Goal: Information Seeking & Learning: Learn about a topic

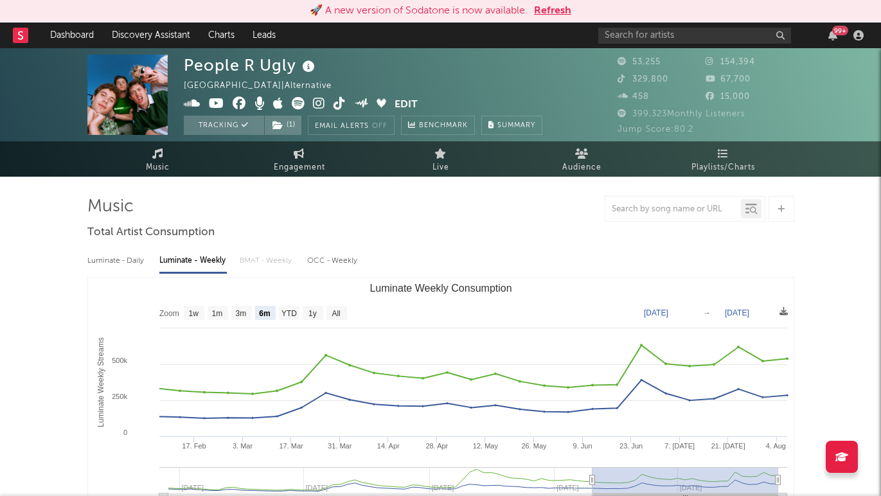
select select "6m"
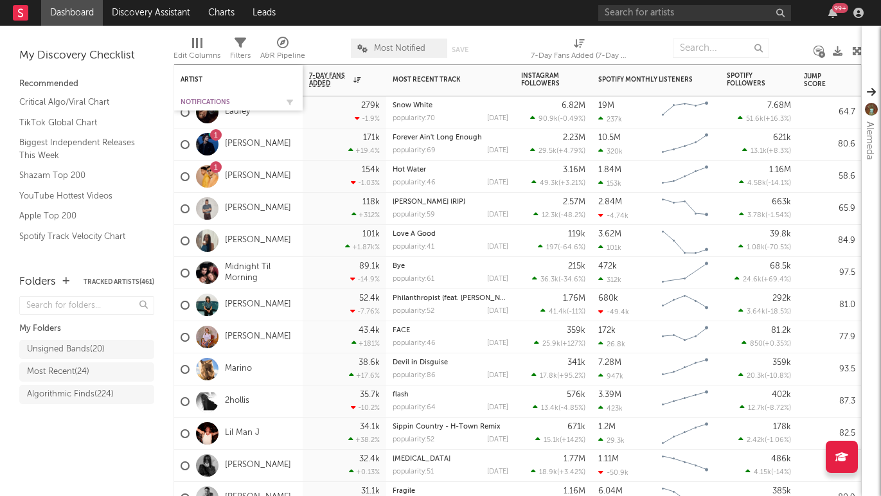
click at [209, 100] on div "Notifications" at bounding box center [229, 102] width 96 height 8
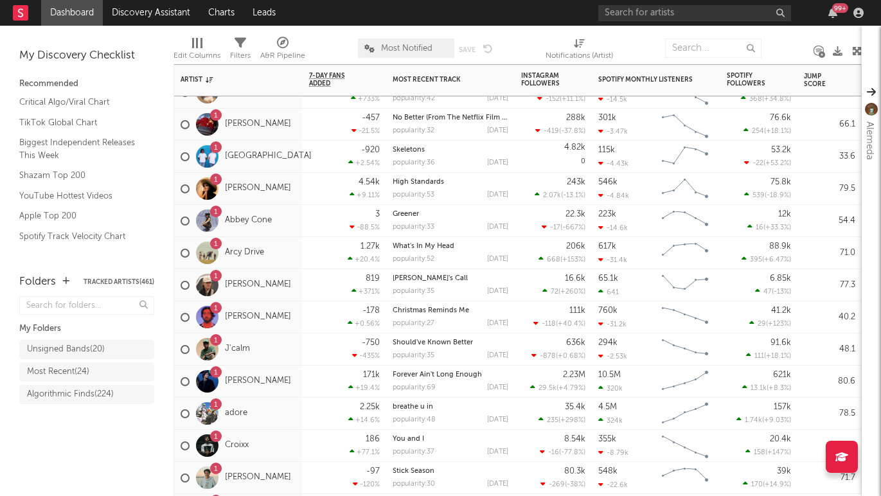
click at [396, 42] on span "Most Notified" at bounding box center [406, 48] width 96 height 19
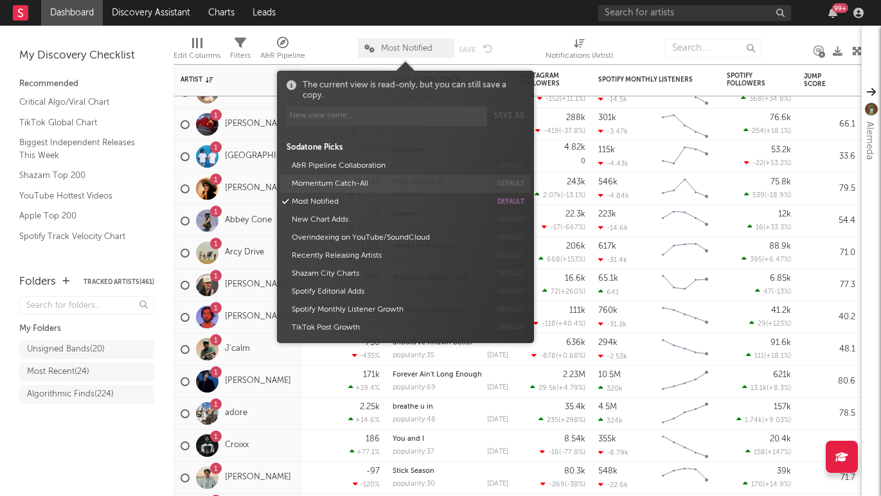
click at [336, 181] on button "Momentum Catch-All" at bounding box center [389, 184] width 204 height 18
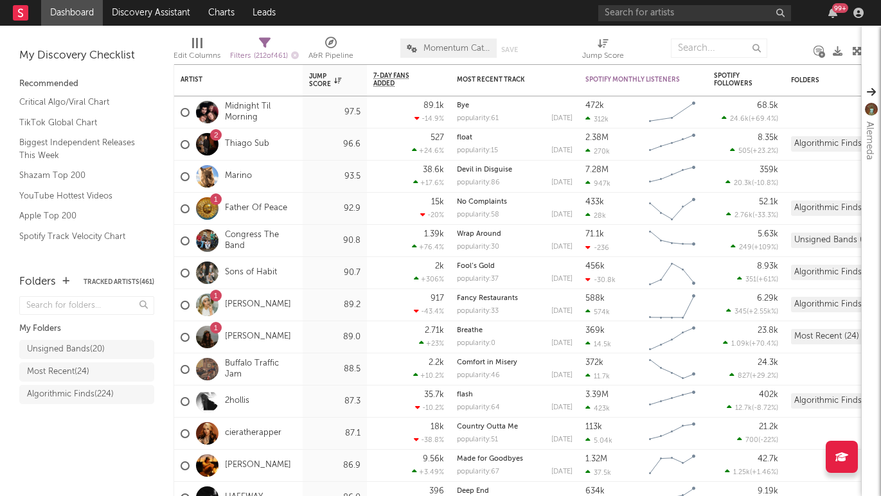
click at [130, 458] on div "Folders Tracked Artists ( 461 ) My Folders Unsigned Bands ( 20 ) Most Recent ( …" at bounding box center [86, 378] width 173 height 235
click at [238, 111] on link "Midnight Til Morning" at bounding box center [260, 112] width 71 height 22
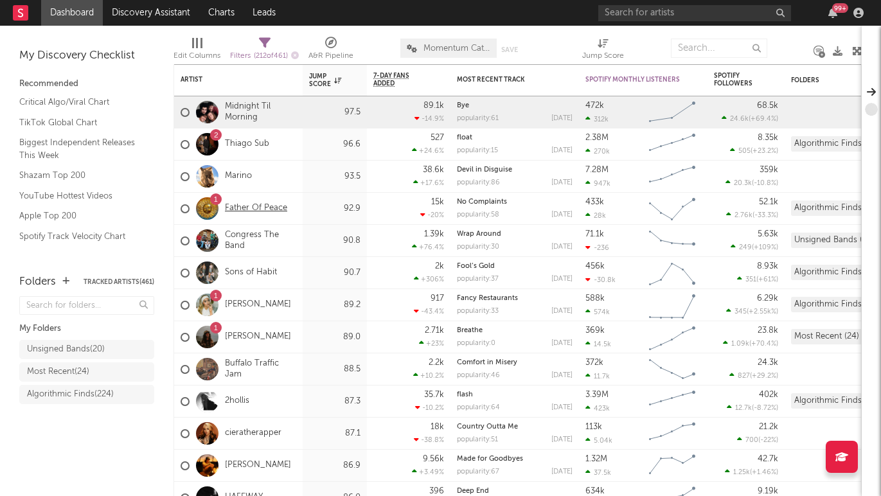
click at [269, 208] on link "Father Of Peace" at bounding box center [256, 208] width 62 height 11
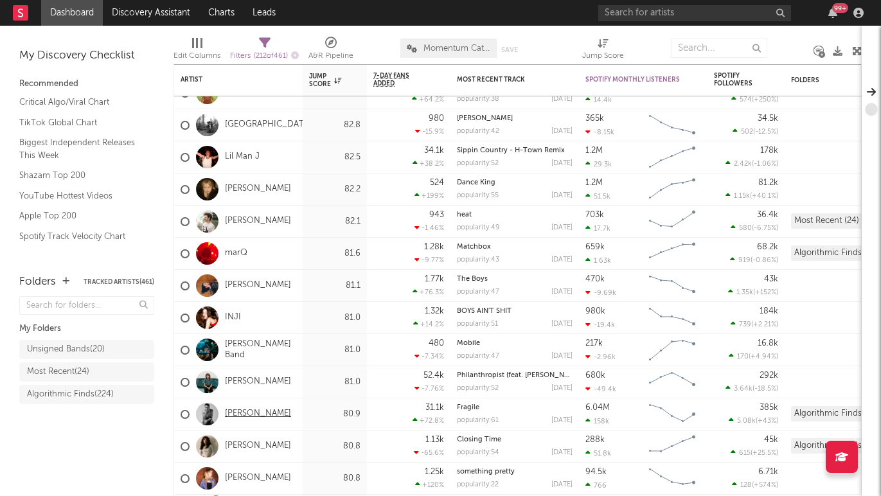
click at [247, 416] on link "[PERSON_NAME]" at bounding box center [258, 414] width 66 height 11
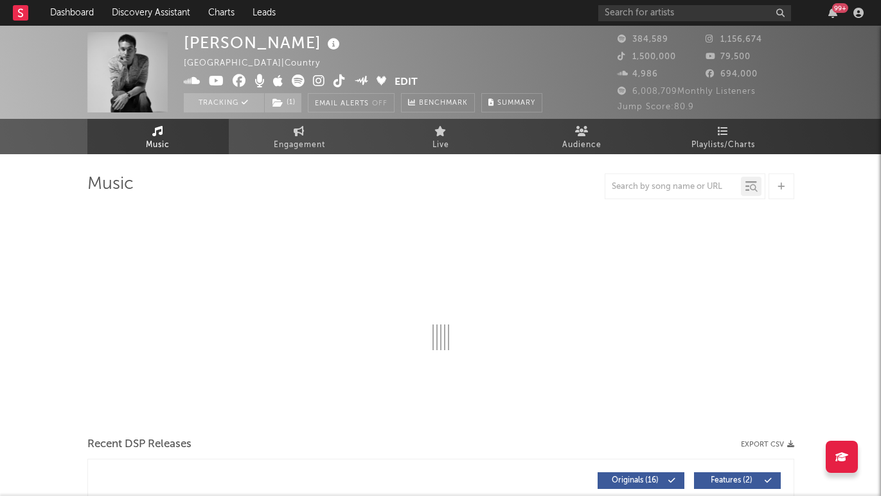
select select "6m"
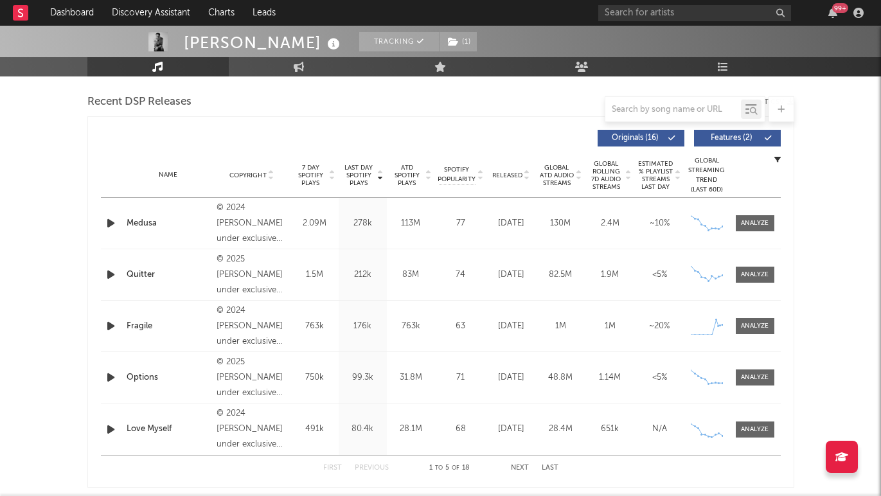
scroll to position [445, 0]
click at [750, 327] on div at bounding box center [755, 326] width 28 height 10
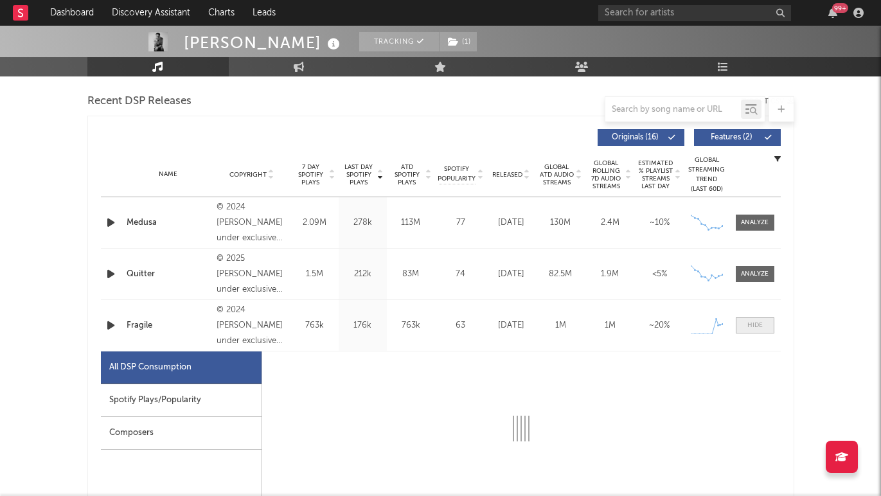
select select "1w"
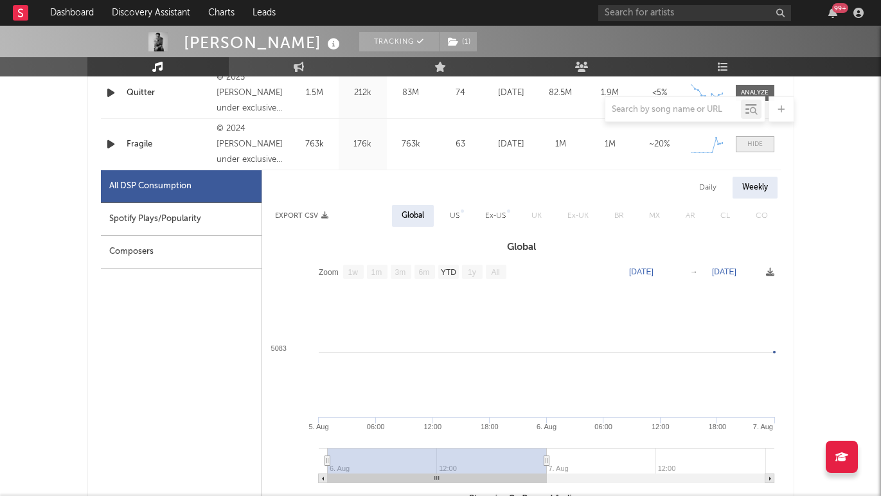
scroll to position [622, 0]
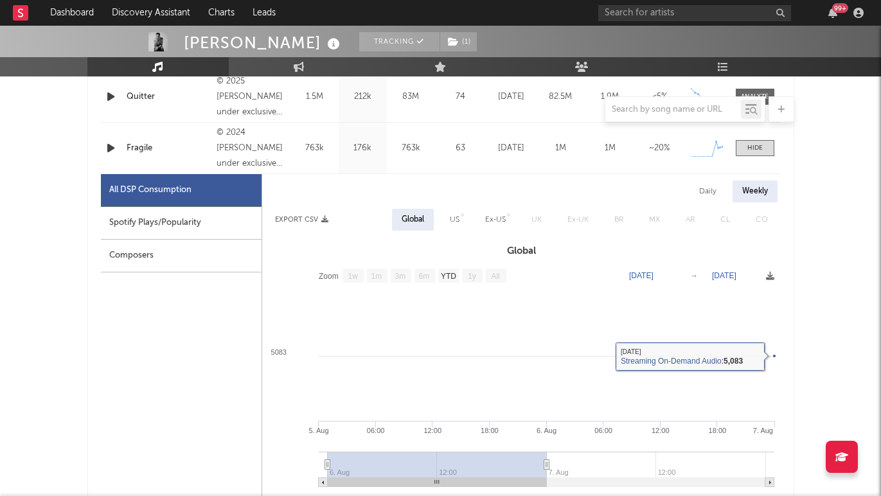
click at [710, 184] on div "Daily" at bounding box center [707, 192] width 37 height 22
select select "1w"
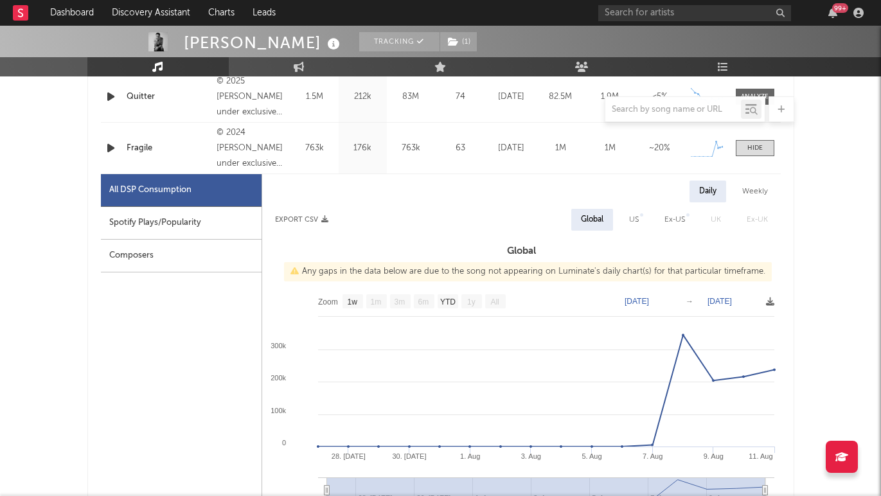
click at [208, 228] on div "Spotify Plays/Popularity" at bounding box center [181, 223] width 161 height 33
select select "1w"
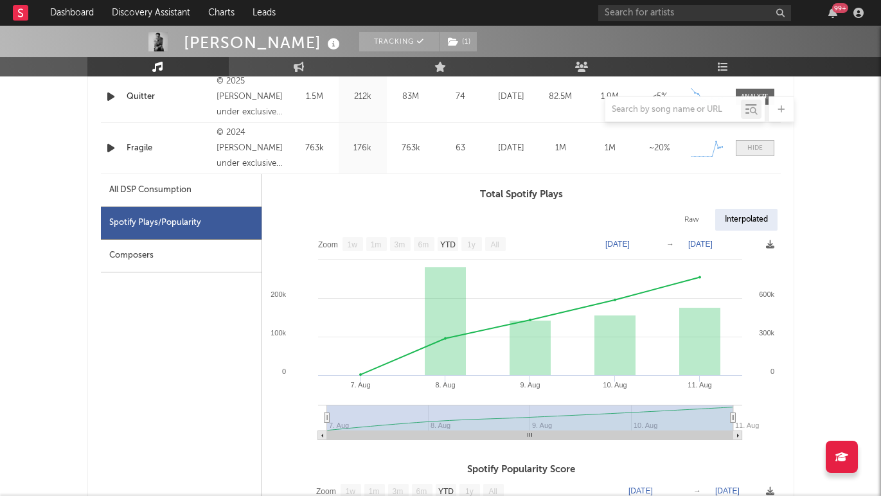
click at [753, 149] on div at bounding box center [754, 148] width 15 height 10
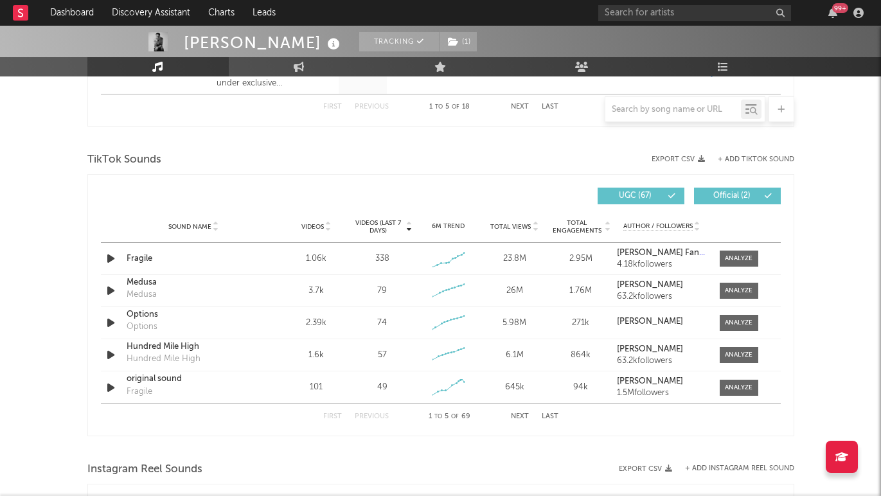
scroll to position [811, 0]
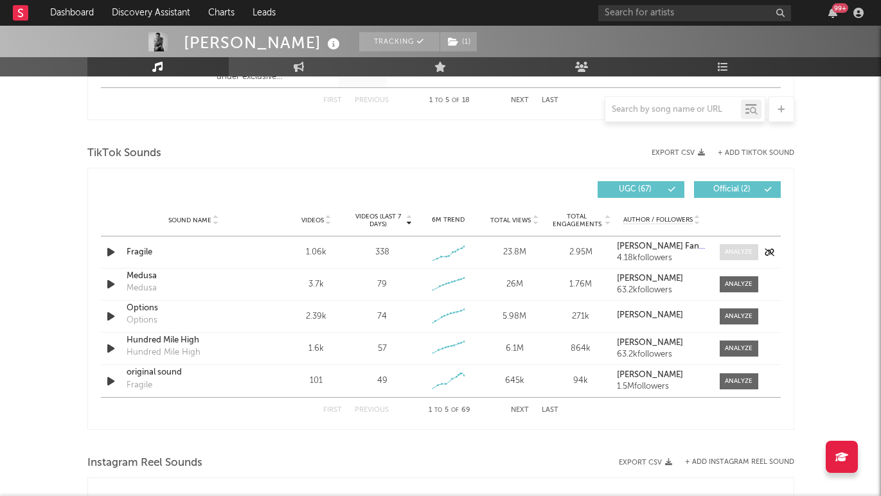
click at [739, 254] on div at bounding box center [739, 252] width 28 height 10
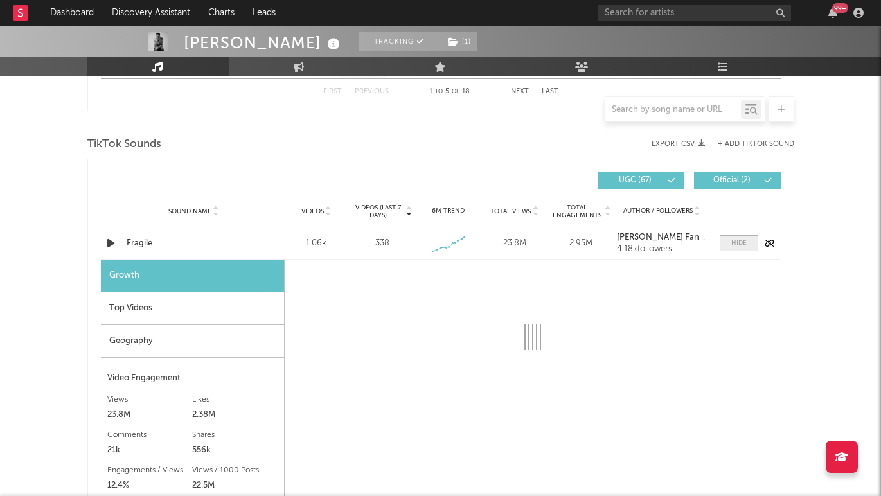
select select "1w"
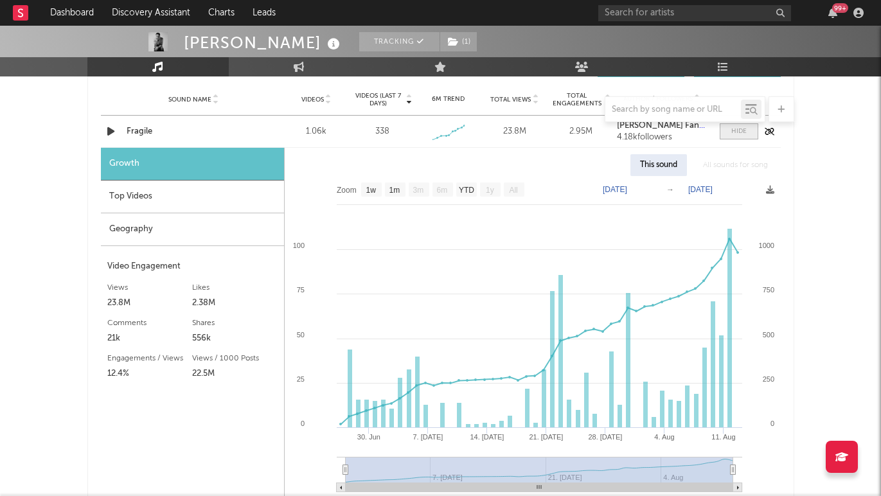
scroll to position [941, 0]
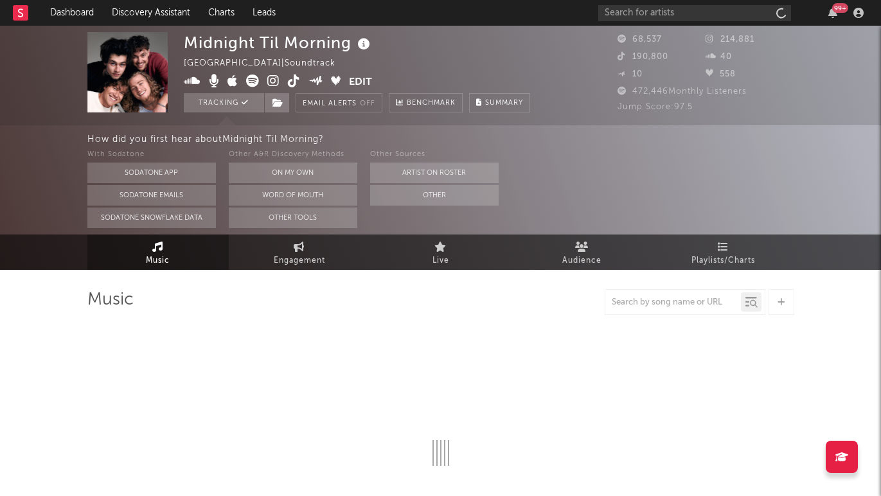
select select "1w"
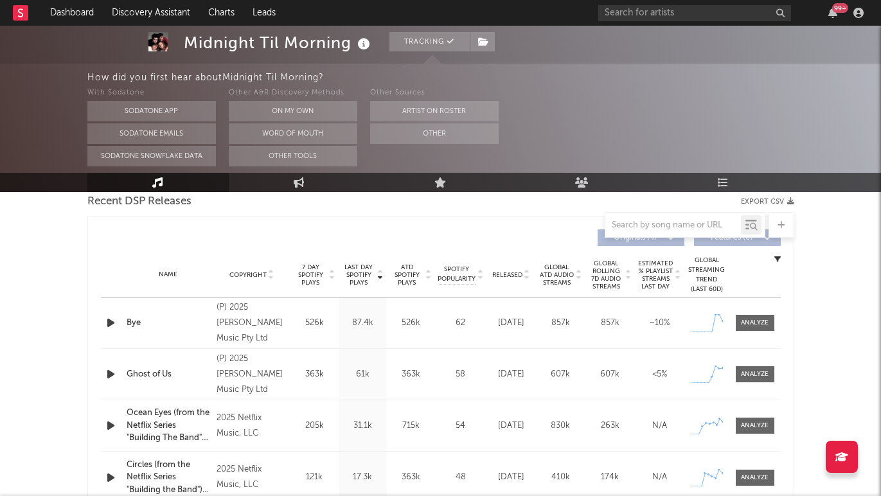
scroll to position [462, 0]
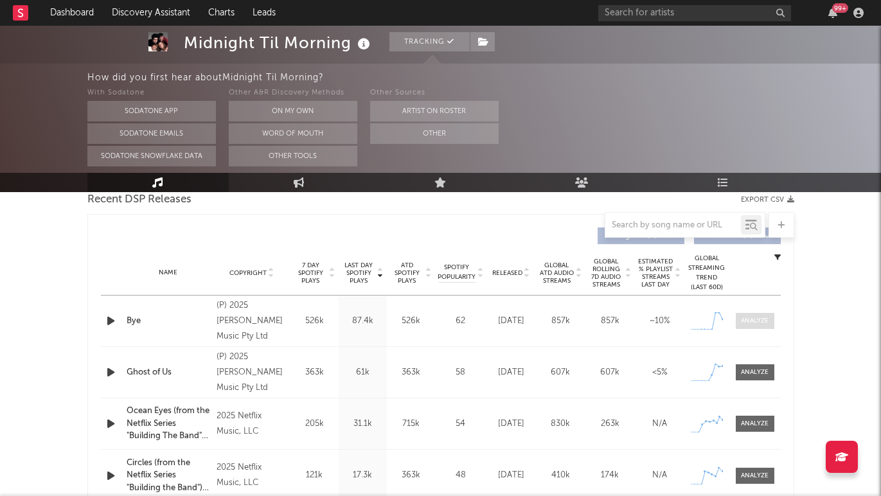
click at [752, 321] on div at bounding box center [755, 321] width 28 height 10
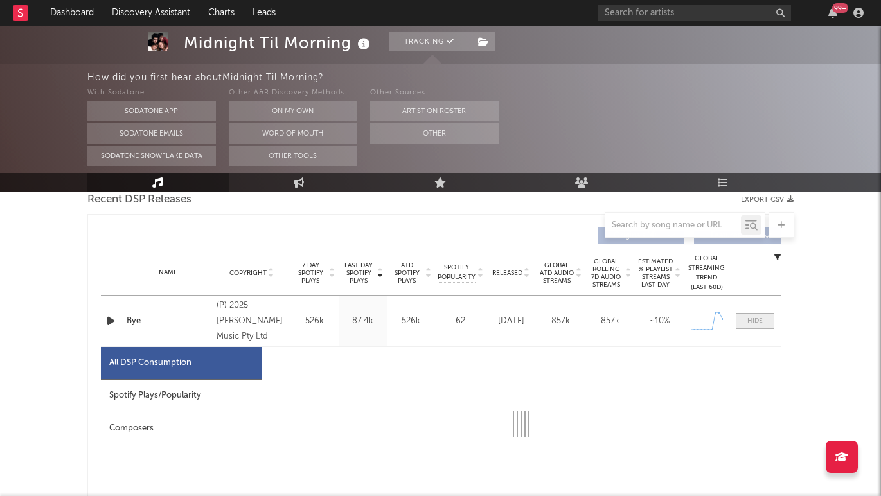
select select "1w"
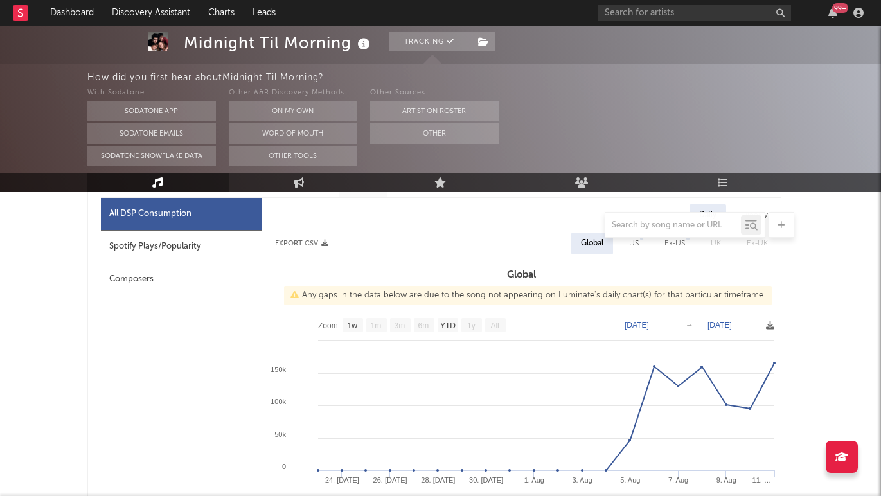
scroll to position [615, 0]
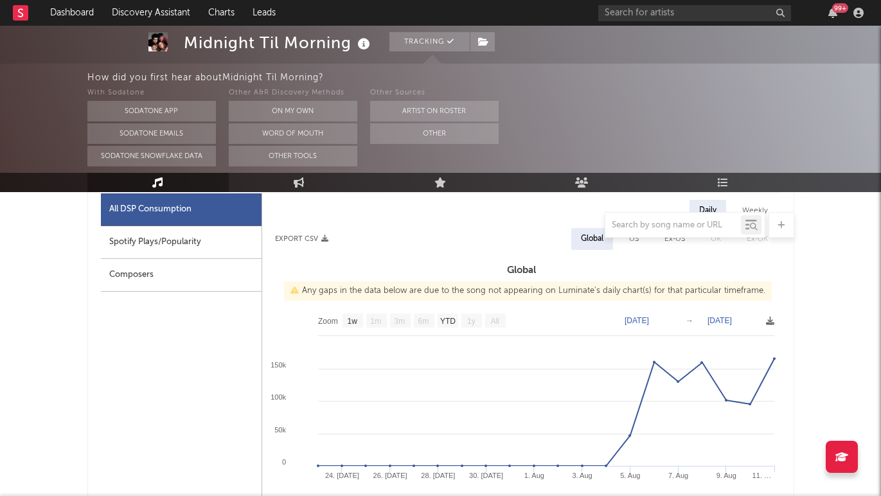
click at [231, 239] on div "Spotify Plays/Popularity" at bounding box center [181, 242] width 161 height 33
select select "1w"
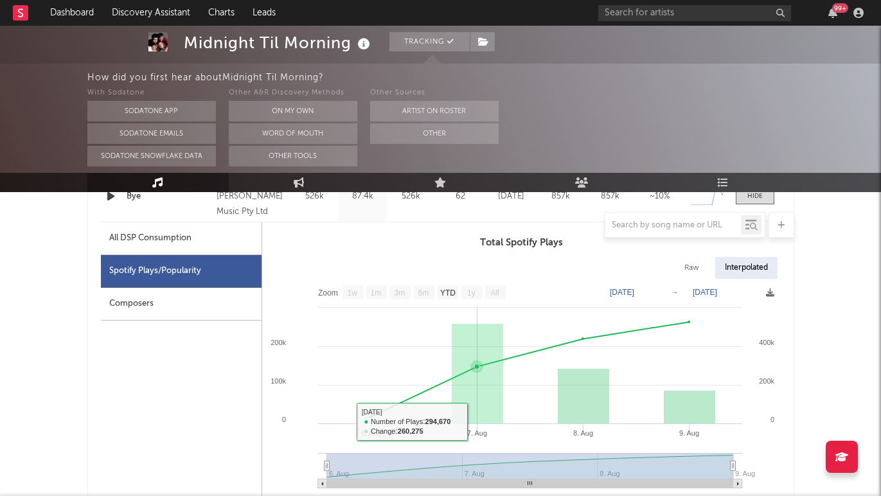
scroll to position [580, 0]
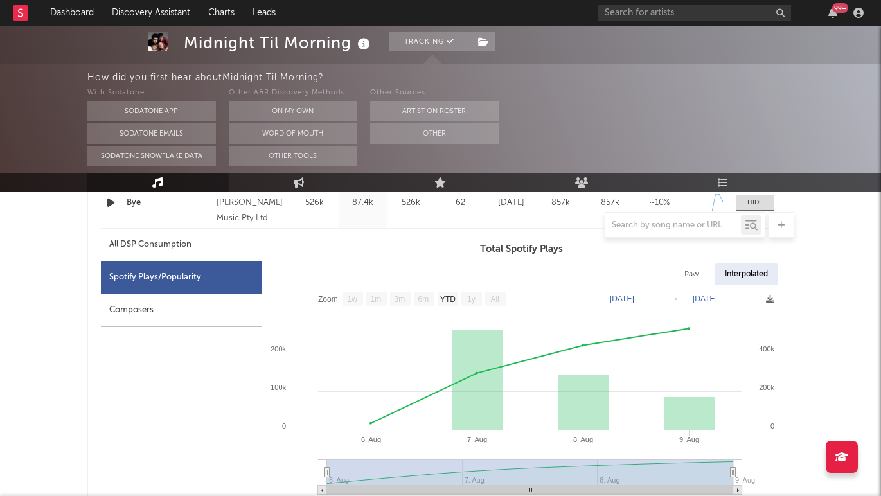
click at [203, 249] on div "All DSP Consumption" at bounding box center [181, 245] width 161 height 33
select select "1w"
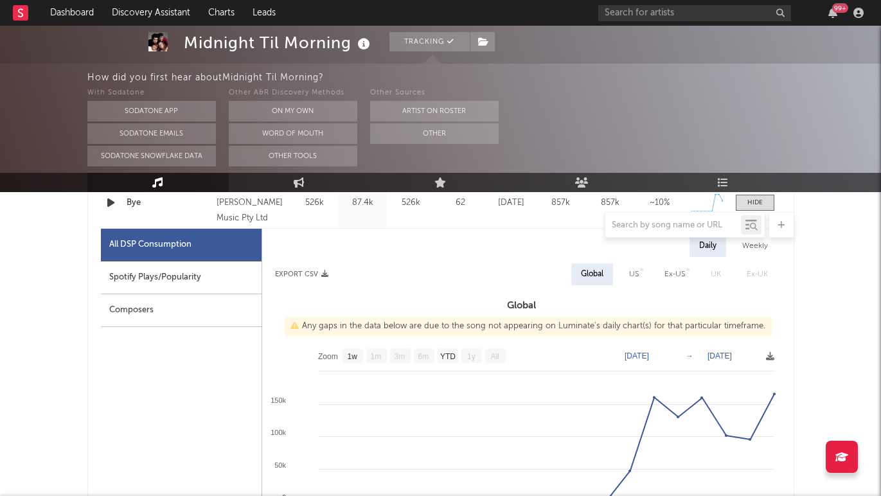
click at [633, 276] on div "US" at bounding box center [634, 274] width 10 height 15
select select "1w"
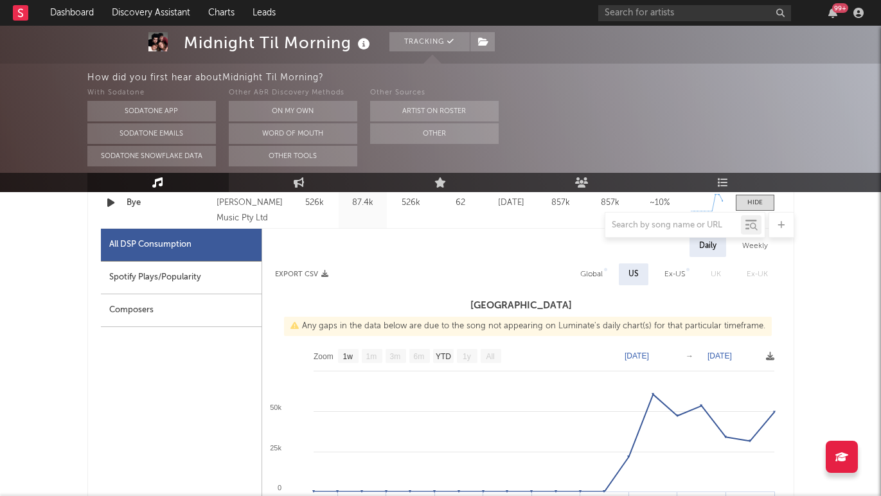
click at [677, 274] on div "Ex-US" at bounding box center [674, 274] width 21 height 15
select select "1w"
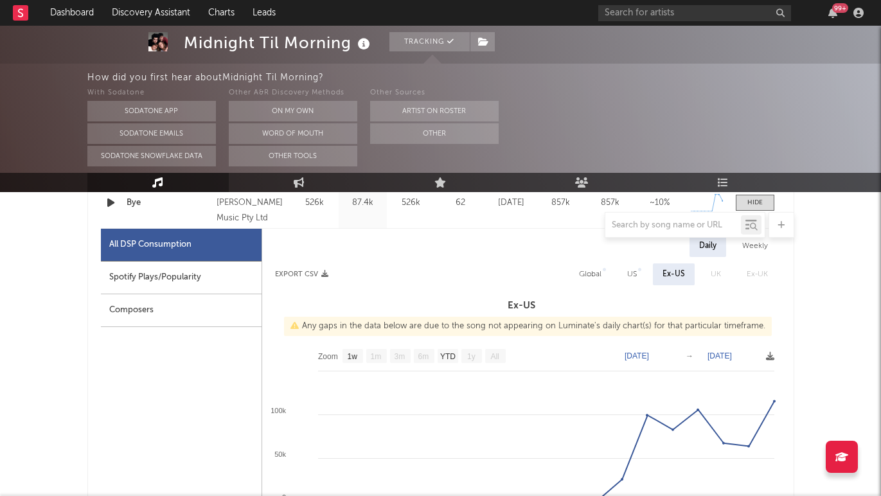
click at [588, 273] on div "Global" at bounding box center [590, 274] width 22 height 15
select select "1w"
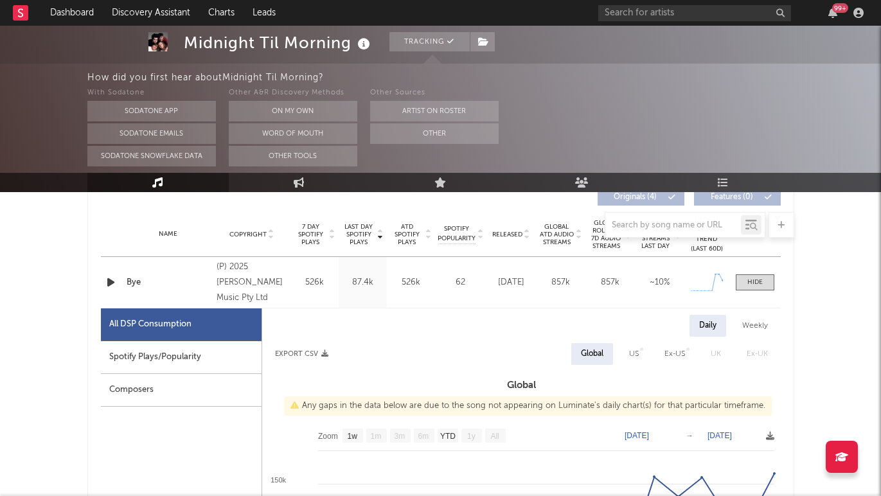
scroll to position [494, 0]
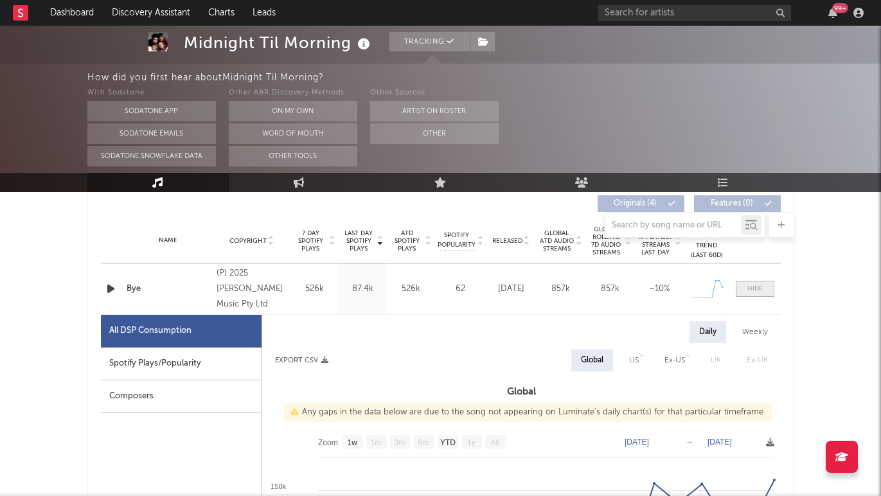
click at [757, 290] on div at bounding box center [754, 289] width 15 height 10
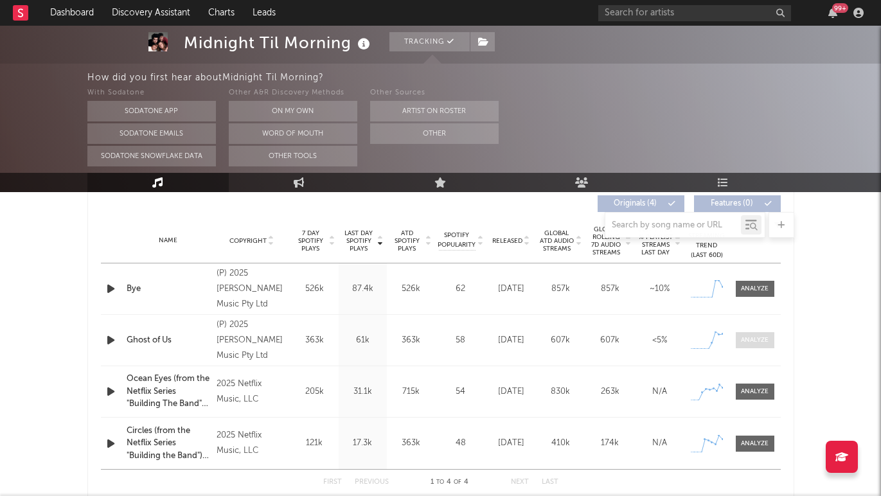
click at [751, 335] on div at bounding box center [755, 340] width 28 height 10
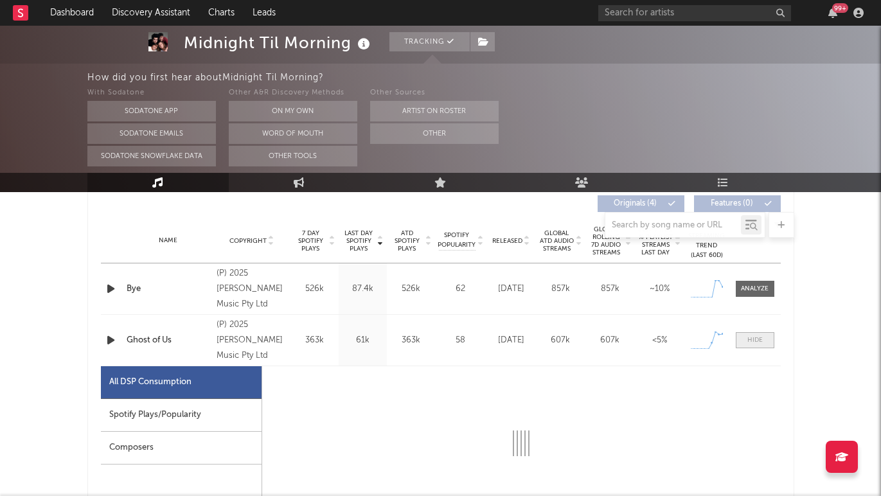
select select "1w"
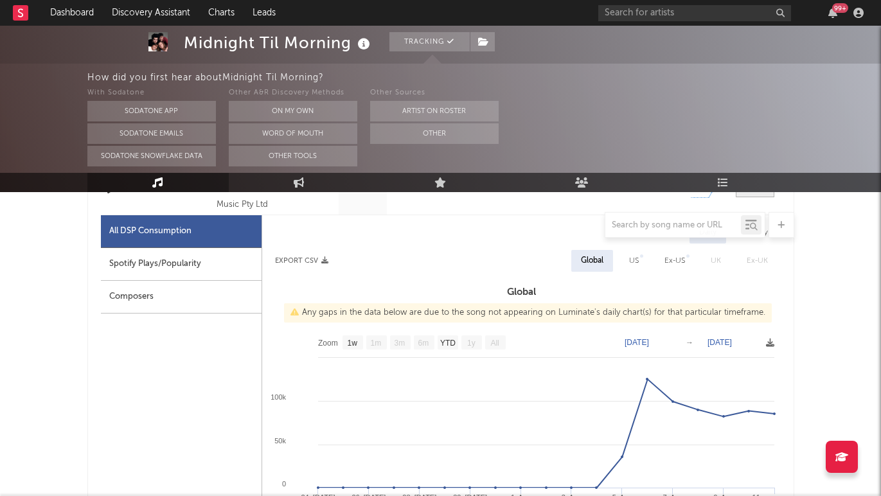
scroll to position [642, 0]
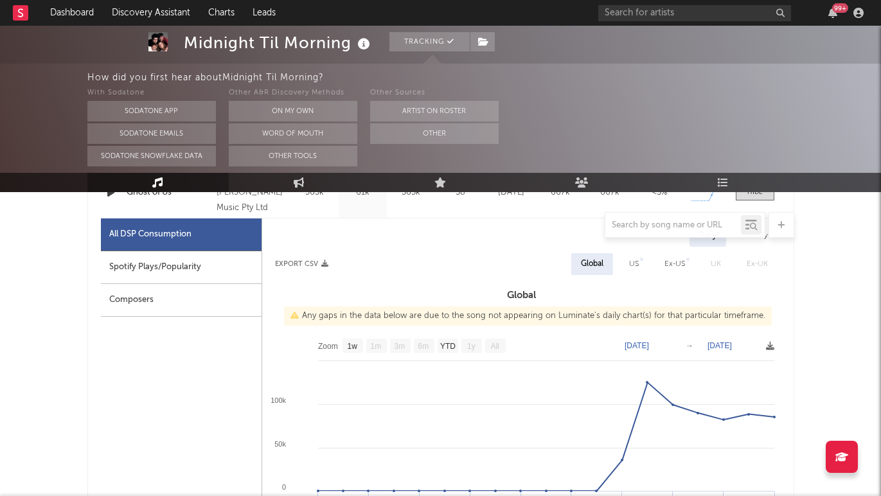
click at [641, 267] on div "US" at bounding box center [633, 264] width 29 height 22
select select "1w"
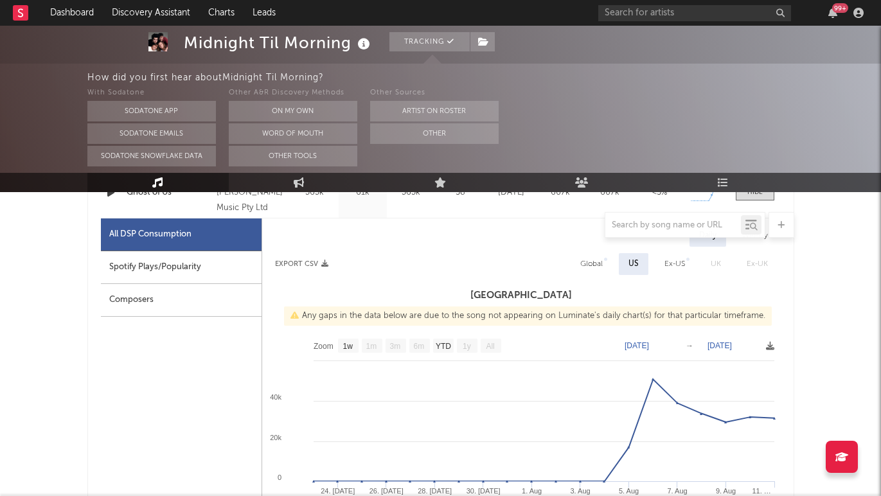
click at [674, 266] on div "Ex-US" at bounding box center [674, 263] width 21 height 15
select select "1w"
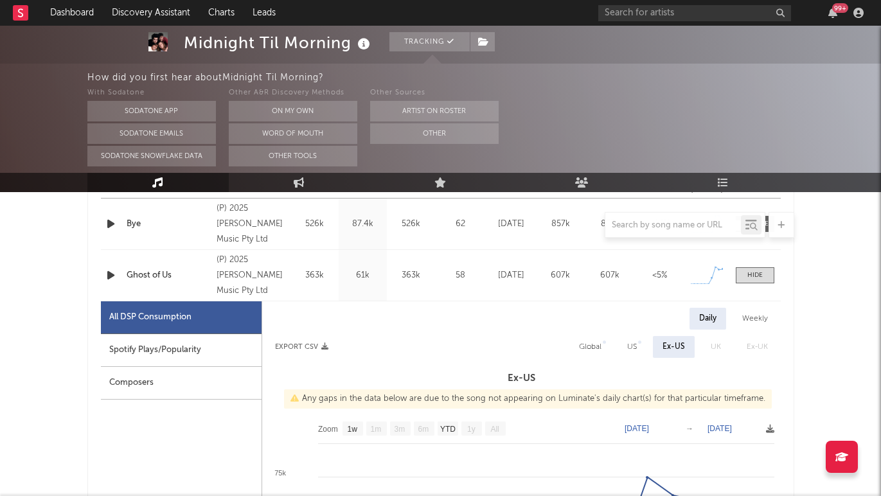
scroll to position [540, 0]
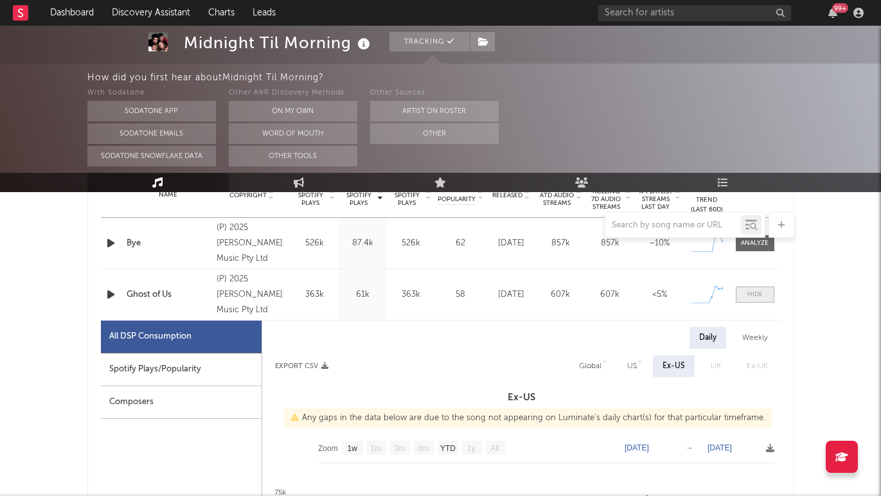
click at [755, 291] on div at bounding box center [754, 295] width 15 height 10
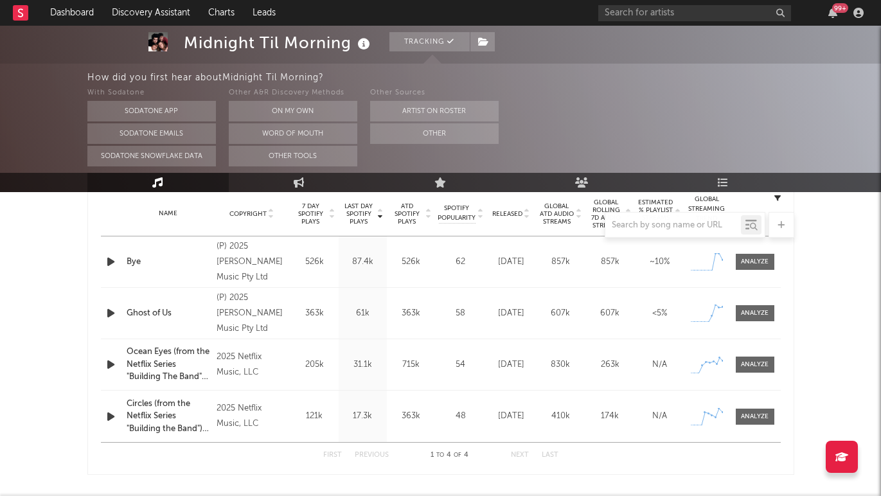
scroll to position [515, 0]
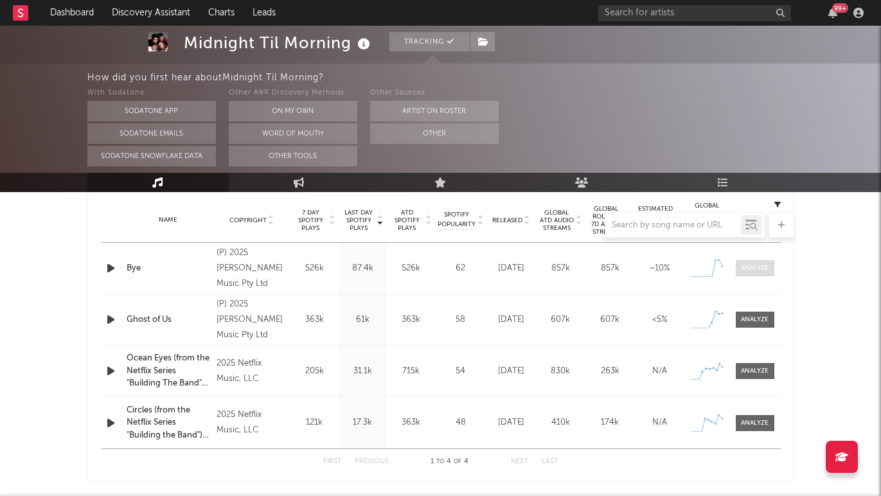
click at [755, 269] on div at bounding box center [755, 268] width 28 height 10
select select "1w"
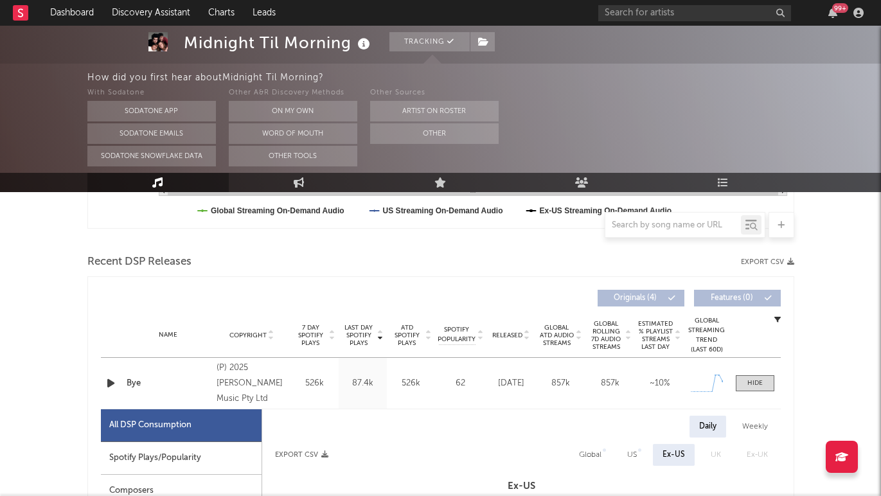
scroll to position [397, 0]
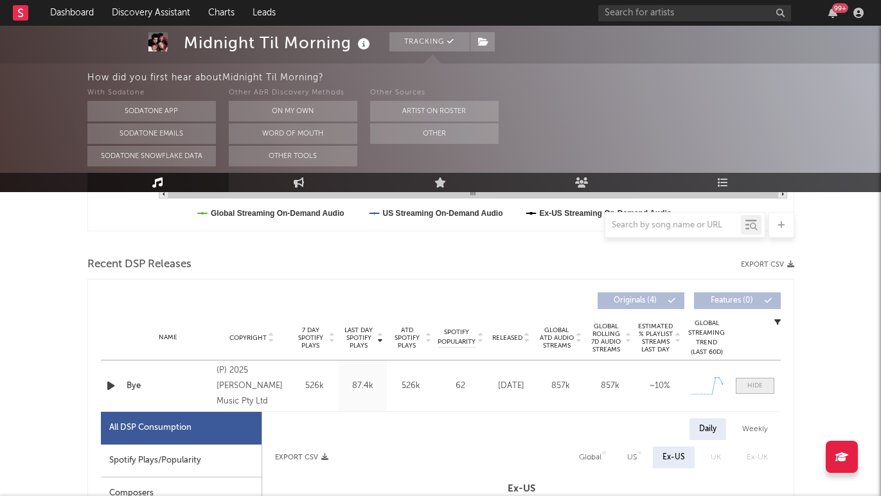
click at [752, 391] on span at bounding box center [754, 386] width 39 height 16
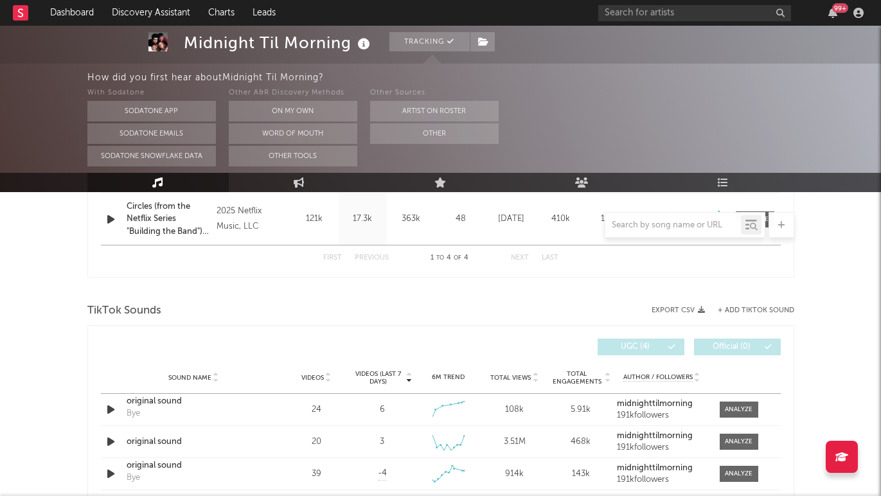
scroll to position [744, 0]
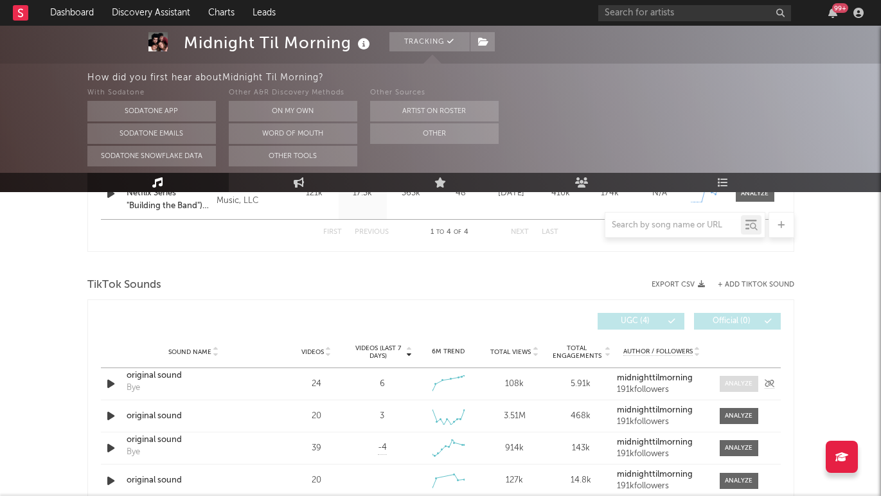
click at [750, 387] on div at bounding box center [739, 384] width 28 height 10
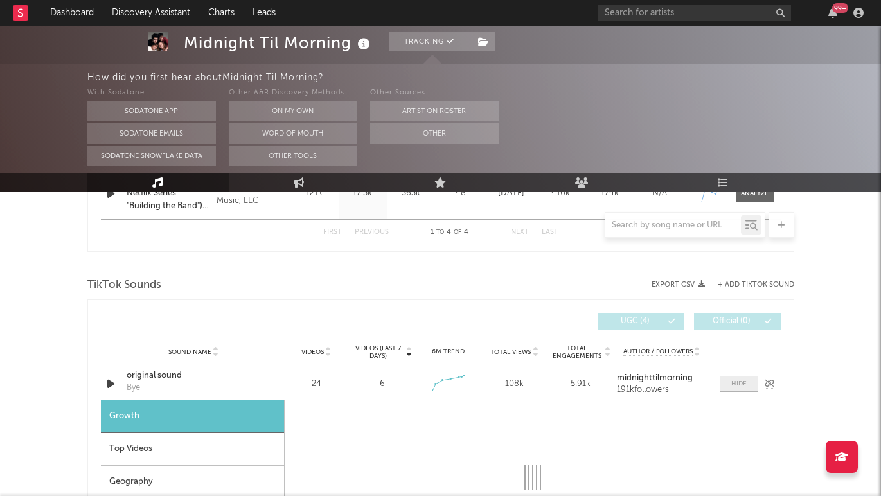
select select "1w"
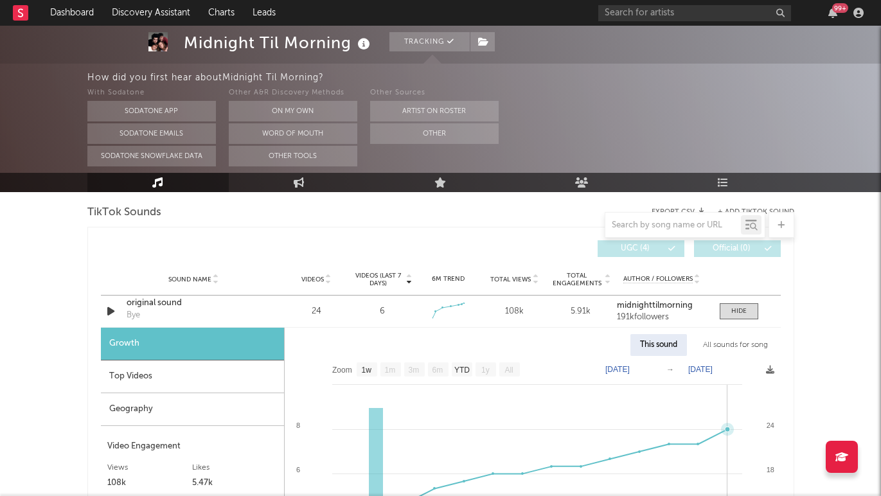
scroll to position [745, 0]
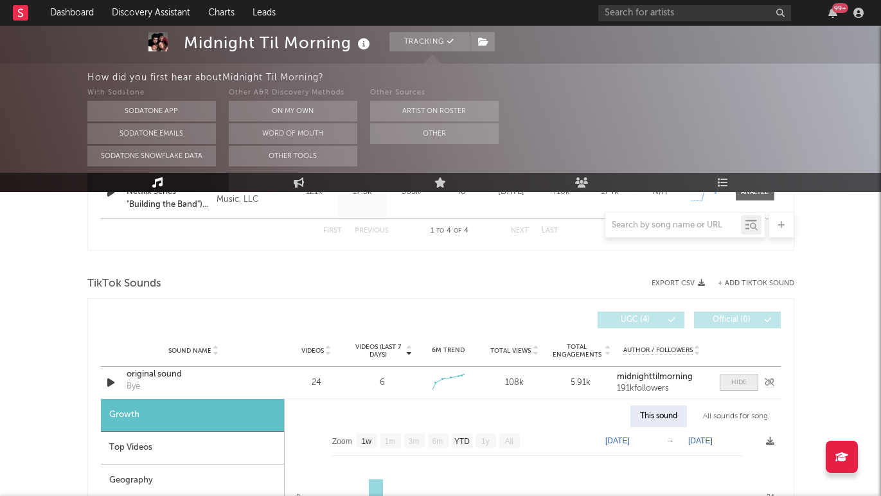
click at [732, 387] on div at bounding box center [738, 383] width 15 height 10
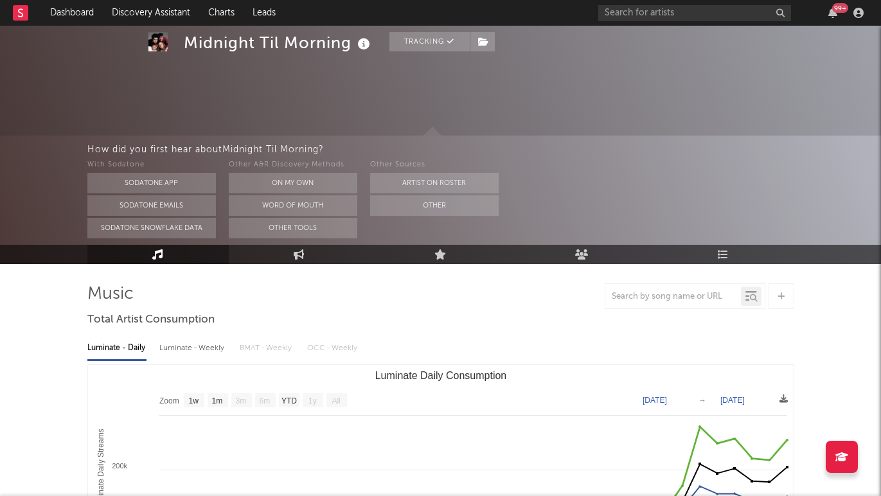
scroll to position [0, 0]
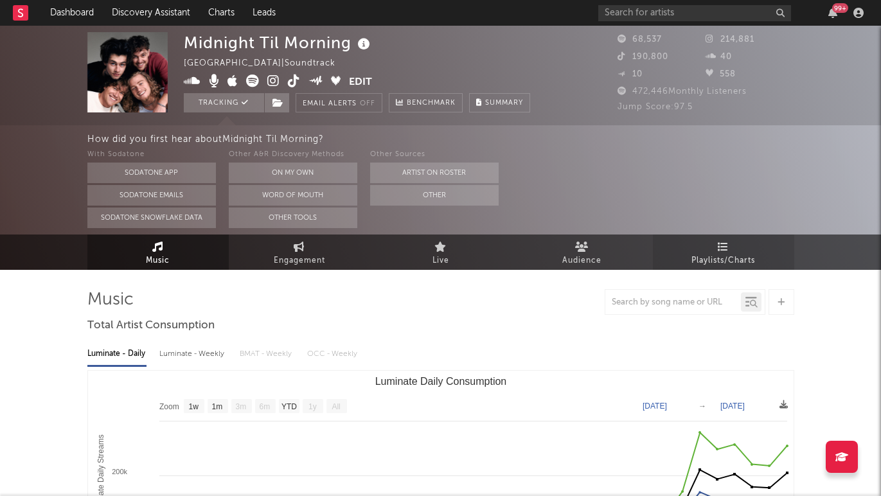
click at [719, 254] on span "Playlists/Charts" at bounding box center [723, 260] width 64 height 15
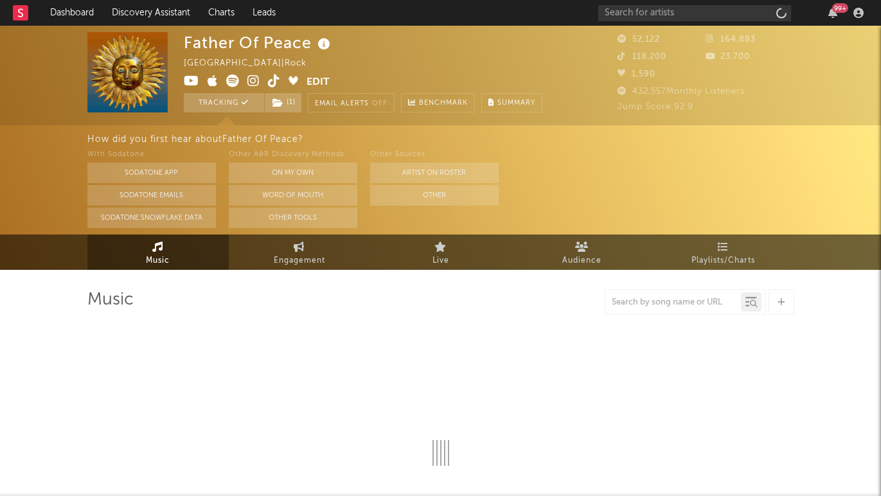
select select "6m"
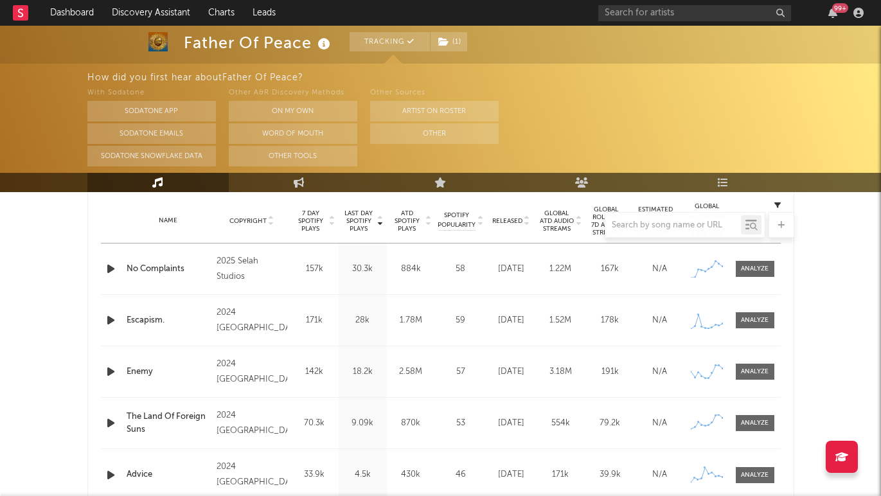
scroll to position [518, 0]
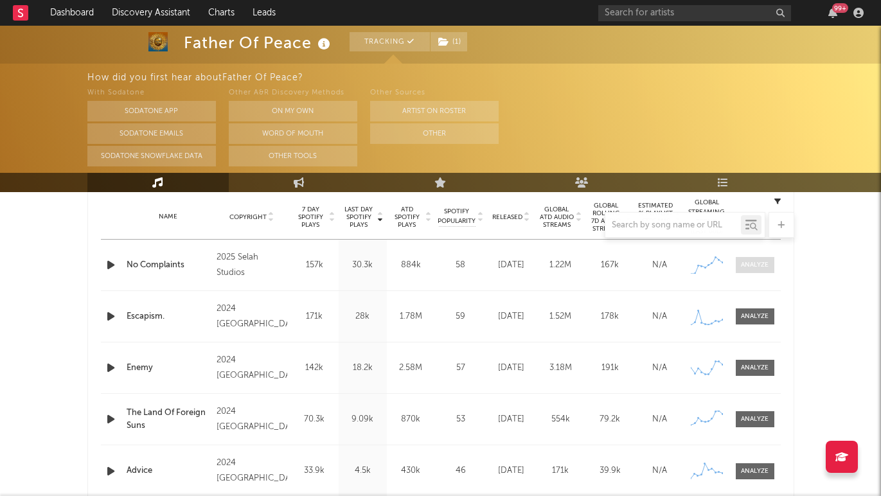
click at [757, 263] on div at bounding box center [755, 265] width 28 height 10
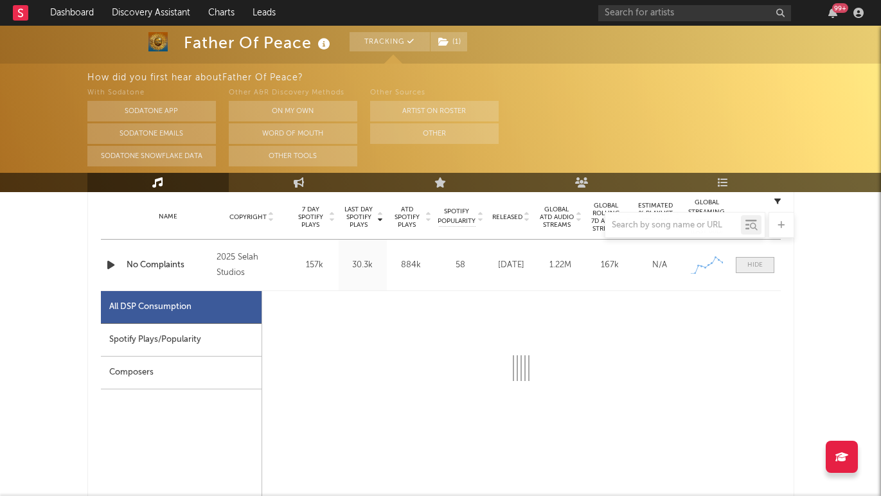
select select "1w"
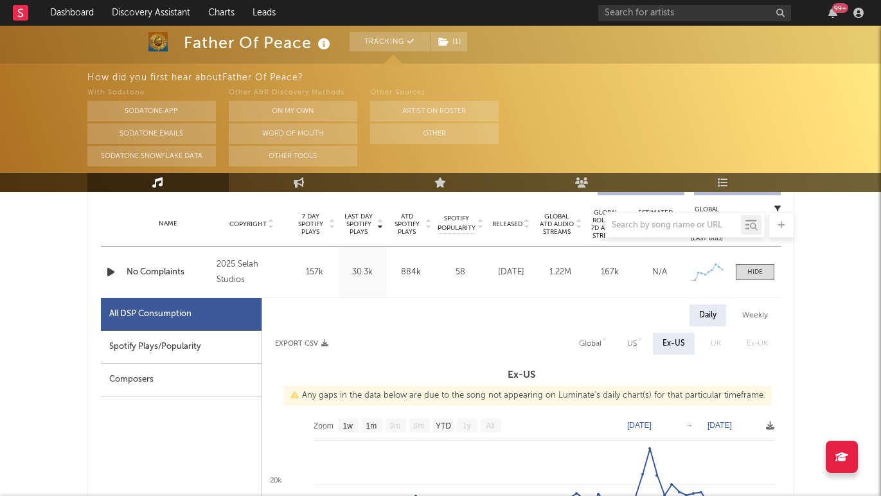
scroll to position [497, 0]
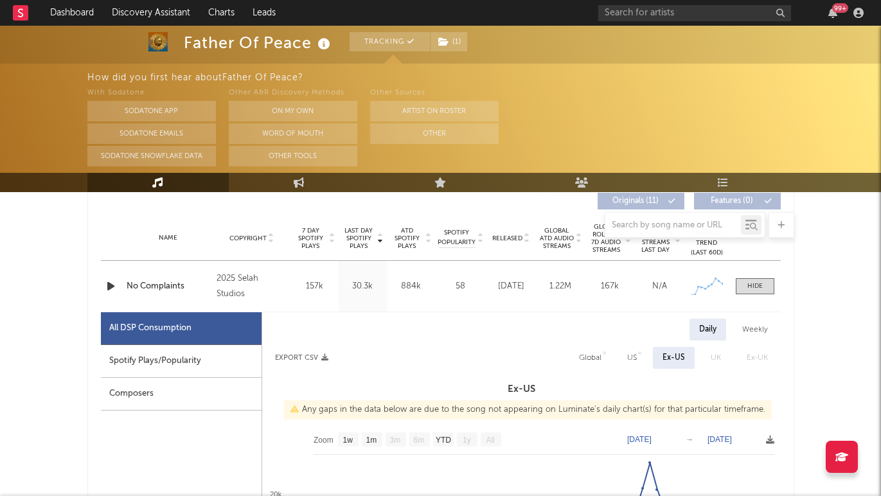
click at [588, 362] on div "Global" at bounding box center [590, 357] width 22 height 15
select select "1w"
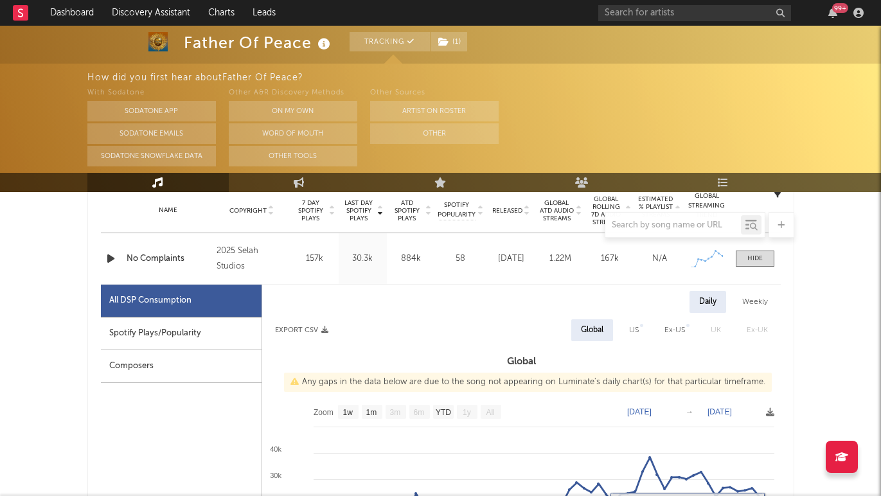
scroll to position [492, 0]
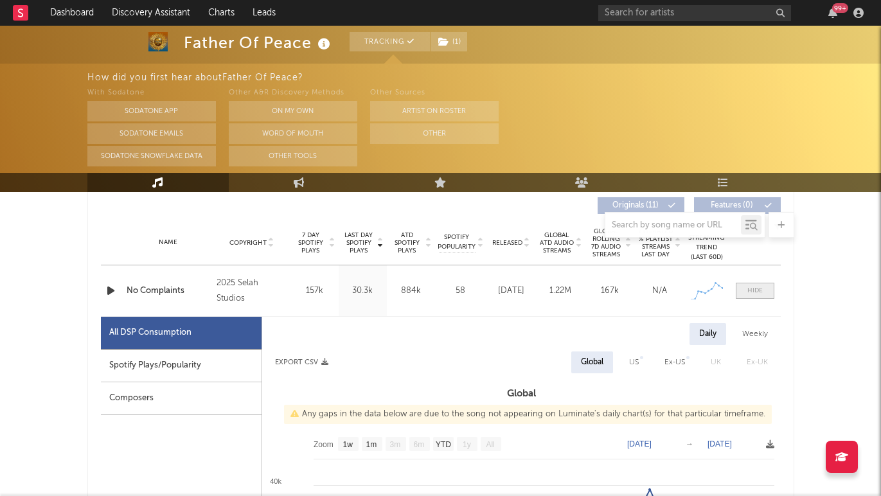
click at [760, 289] on div at bounding box center [754, 291] width 15 height 10
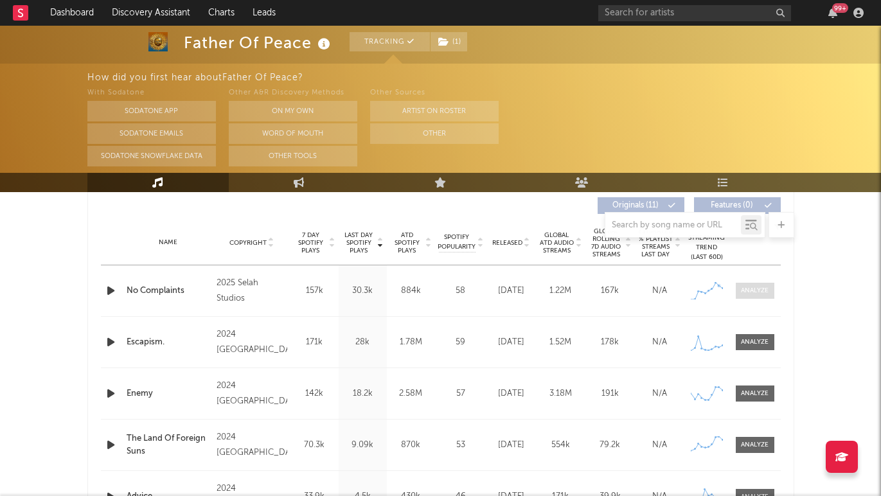
click at [754, 293] on div at bounding box center [755, 291] width 28 height 10
select select "1w"
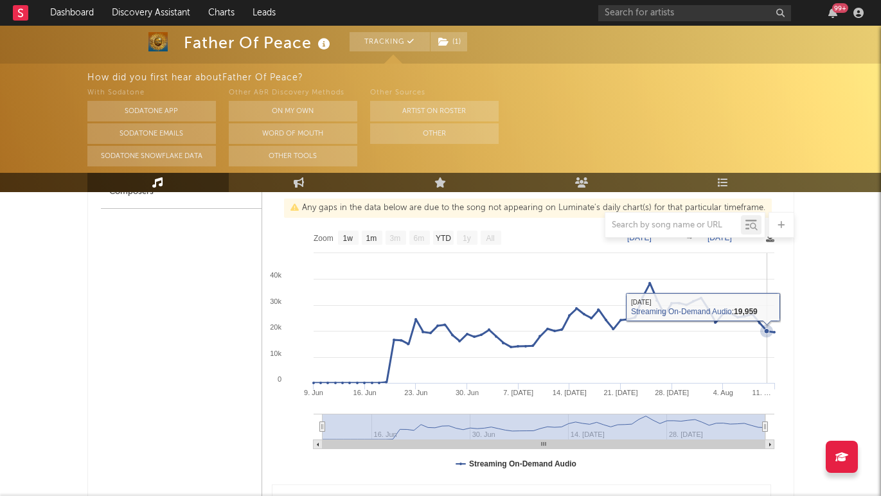
scroll to position [580, 0]
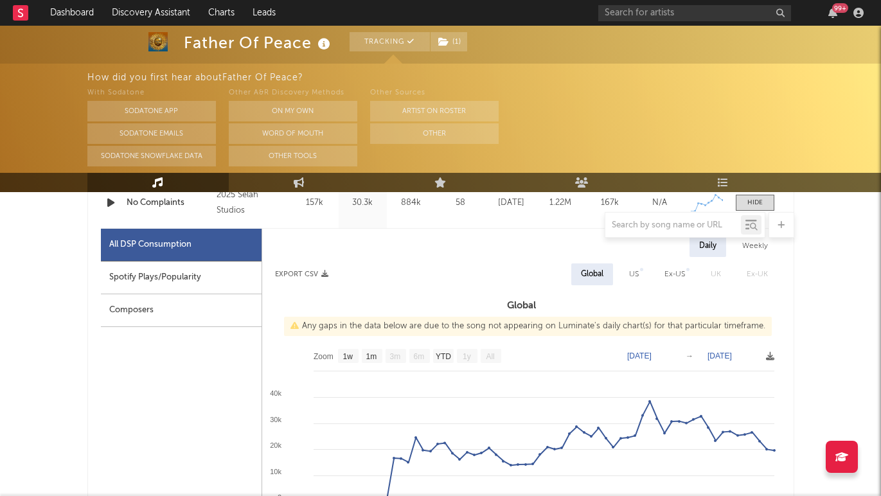
click at [750, 251] on div "Weekly" at bounding box center [754, 246] width 45 height 22
select select "1w"
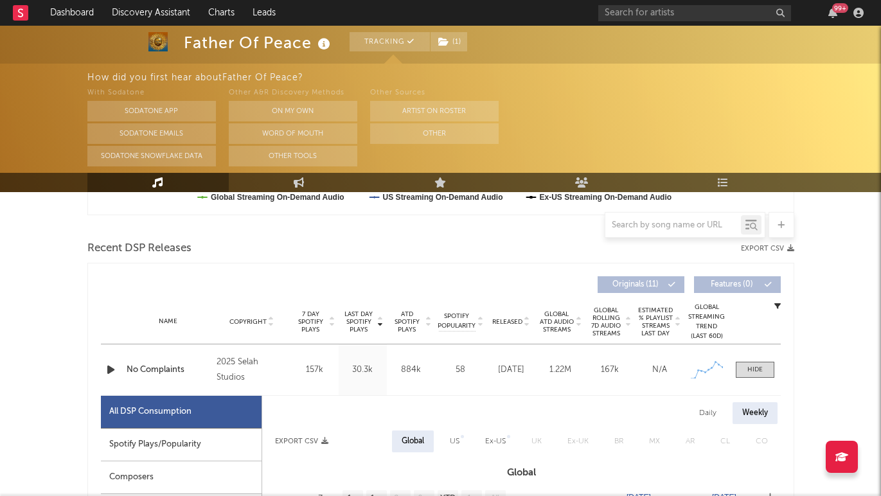
scroll to position [408, 0]
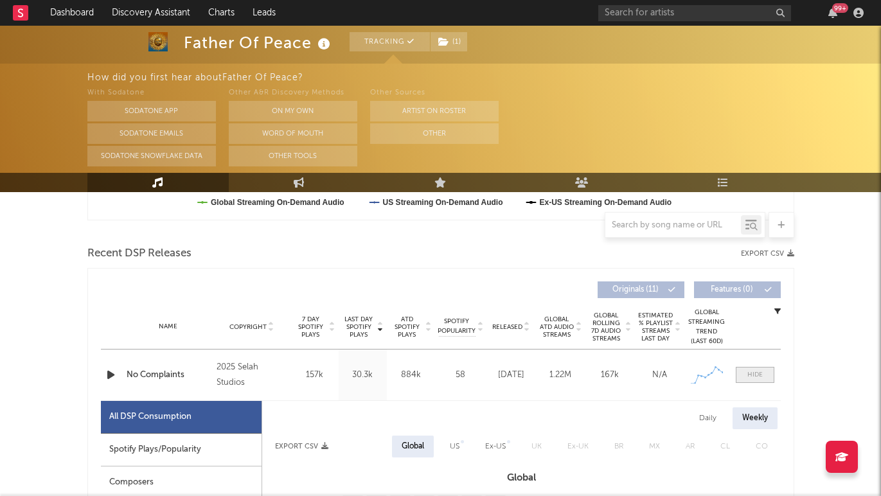
click at [748, 376] on div at bounding box center [754, 375] width 15 height 10
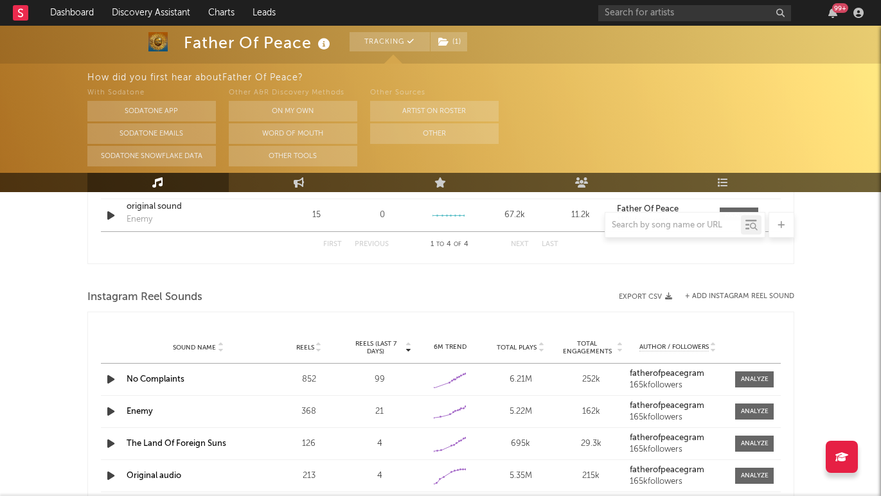
scroll to position [1061, 0]
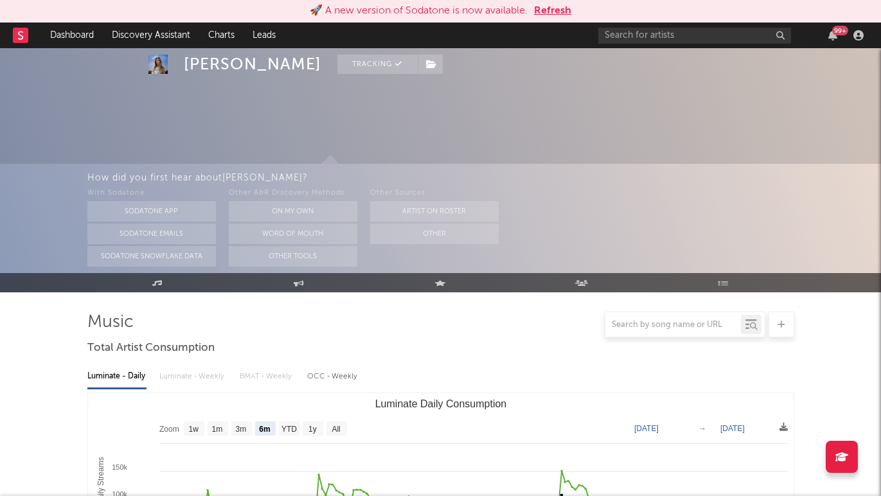
select select "6m"
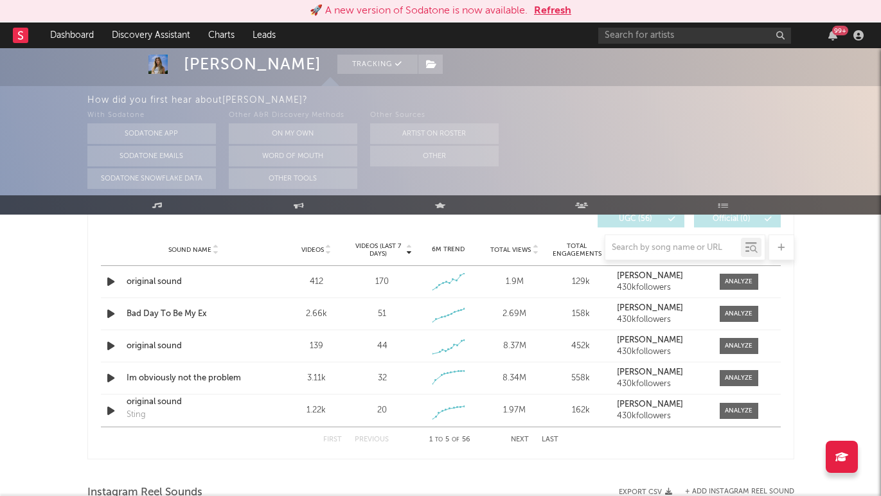
click at [541, 13] on button "Refresh" at bounding box center [552, 10] width 37 height 15
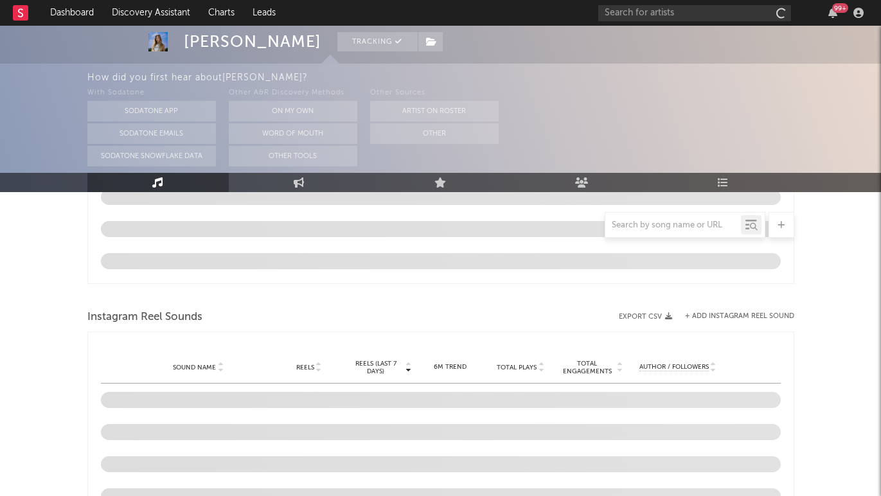
scroll to position [946, 0]
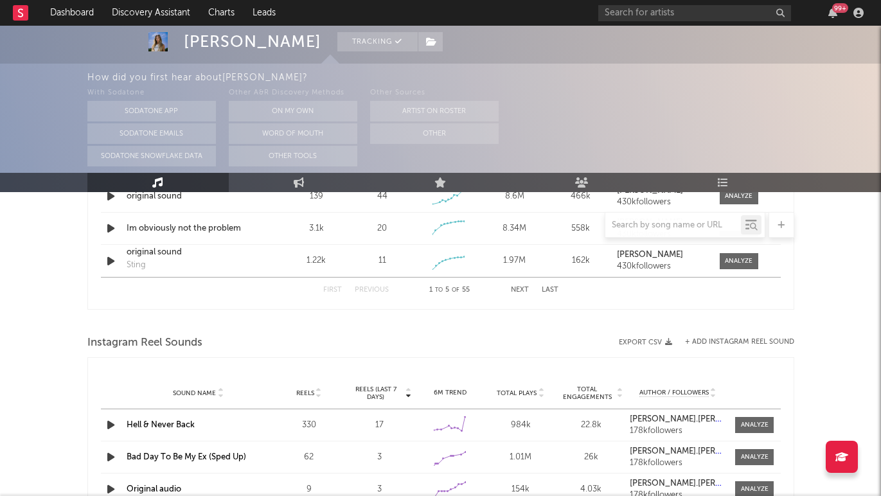
select select "6m"
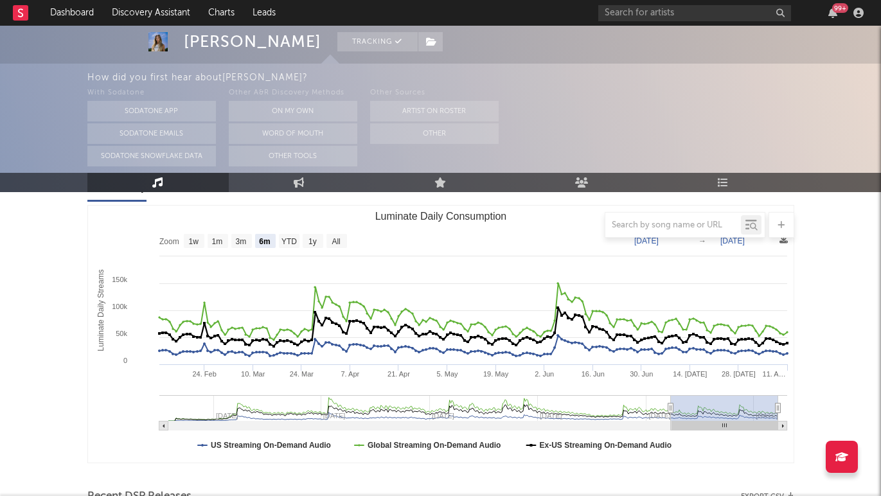
scroll to position [140, 0]
